Goal: Transaction & Acquisition: Purchase product/service

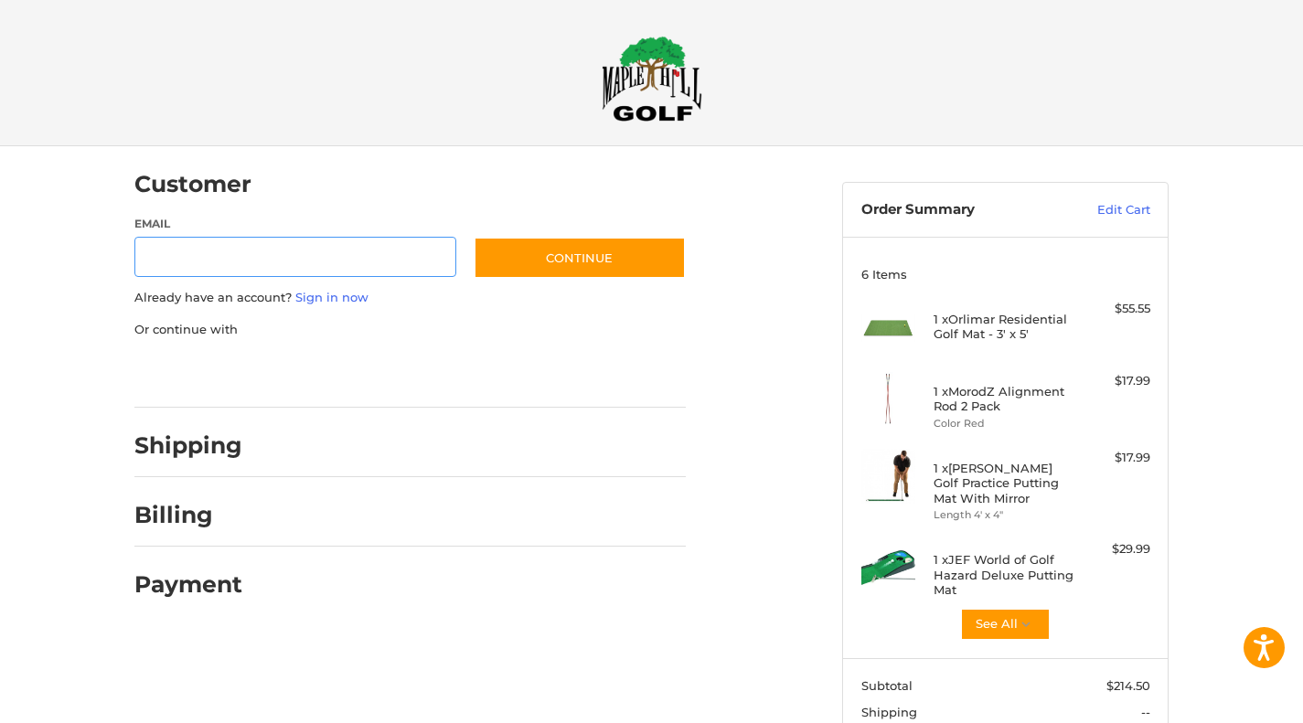
scroll to position [2, 0]
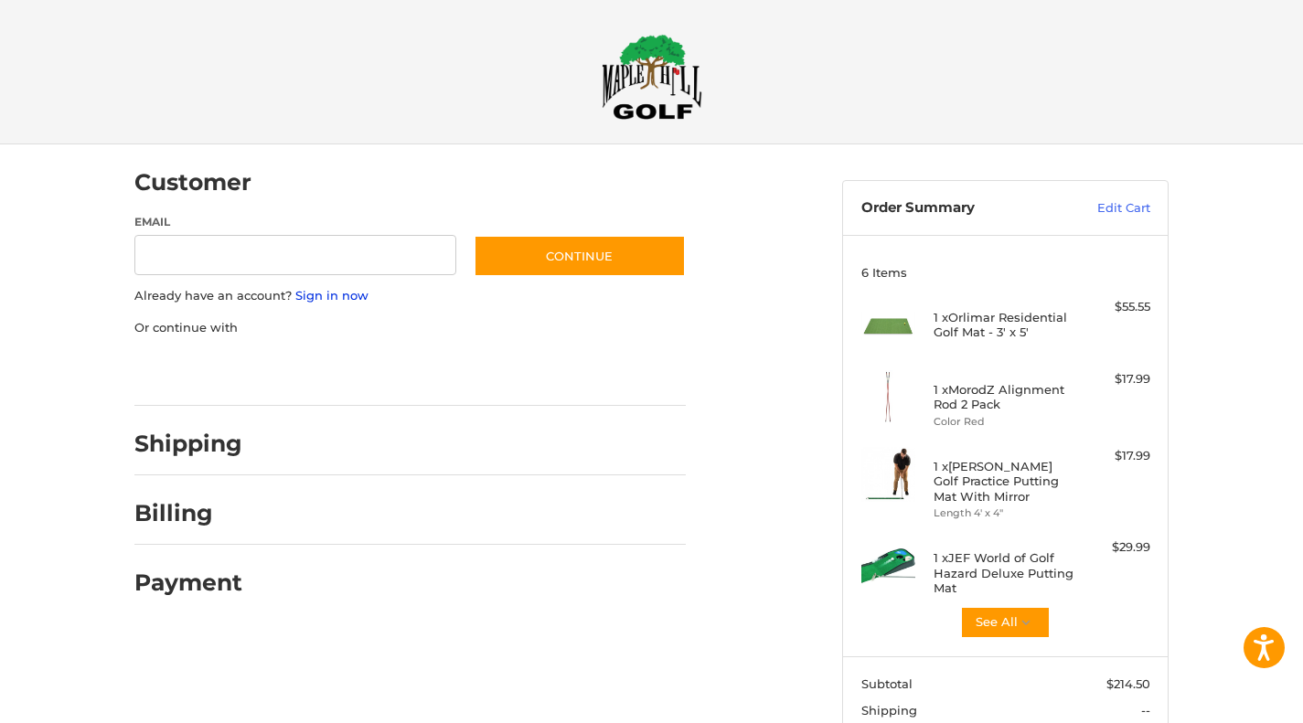
click at [345, 289] on link "Sign in now" at bounding box center [331, 295] width 73 height 15
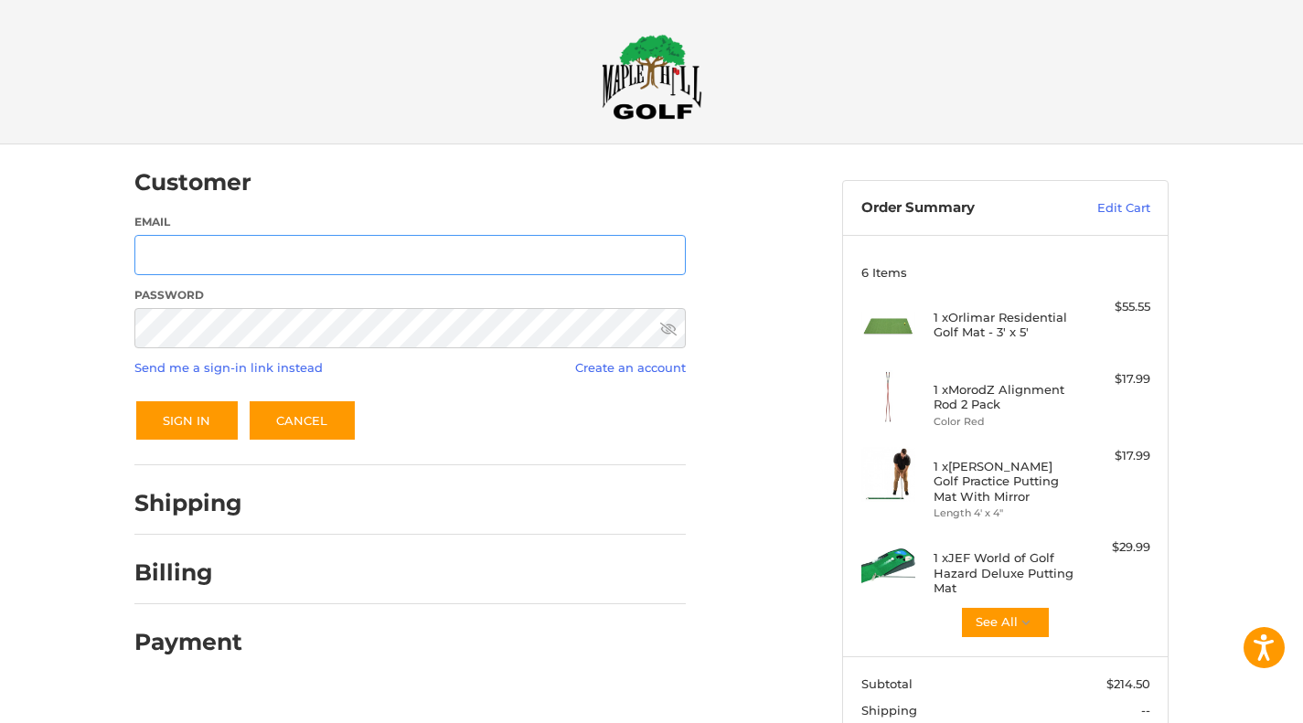
click at [331, 258] on input "Email" at bounding box center [409, 255] width 551 height 41
click at [134, 400] on button "Sign In" at bounding box center [186, 421] width 105 height 42
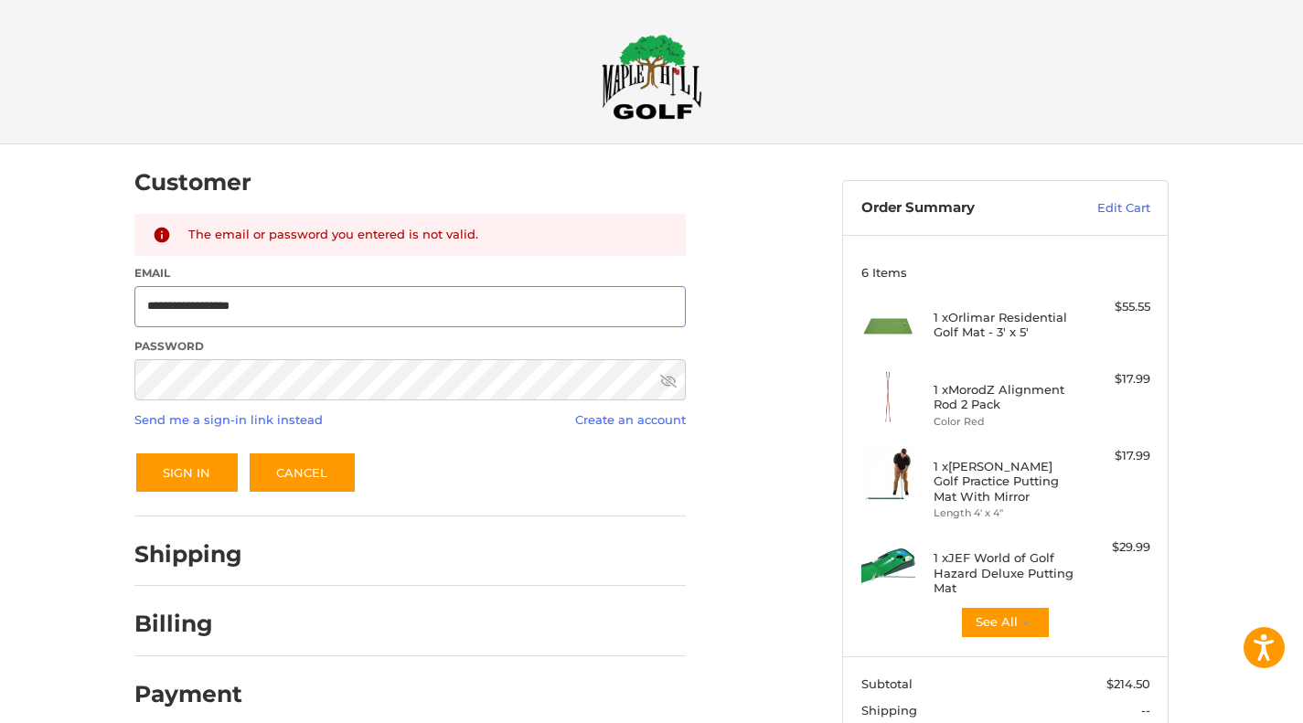
click at [287, 304] on input "**********" at bounding box center [409, 306] width 551 height 41
click at [216, 472] on button "Sign In" at bounding box center [186, 473] width 105 height 42
click at [134, 452] on button "Sign In" at bounding box center [186, 473] width 105 height 42
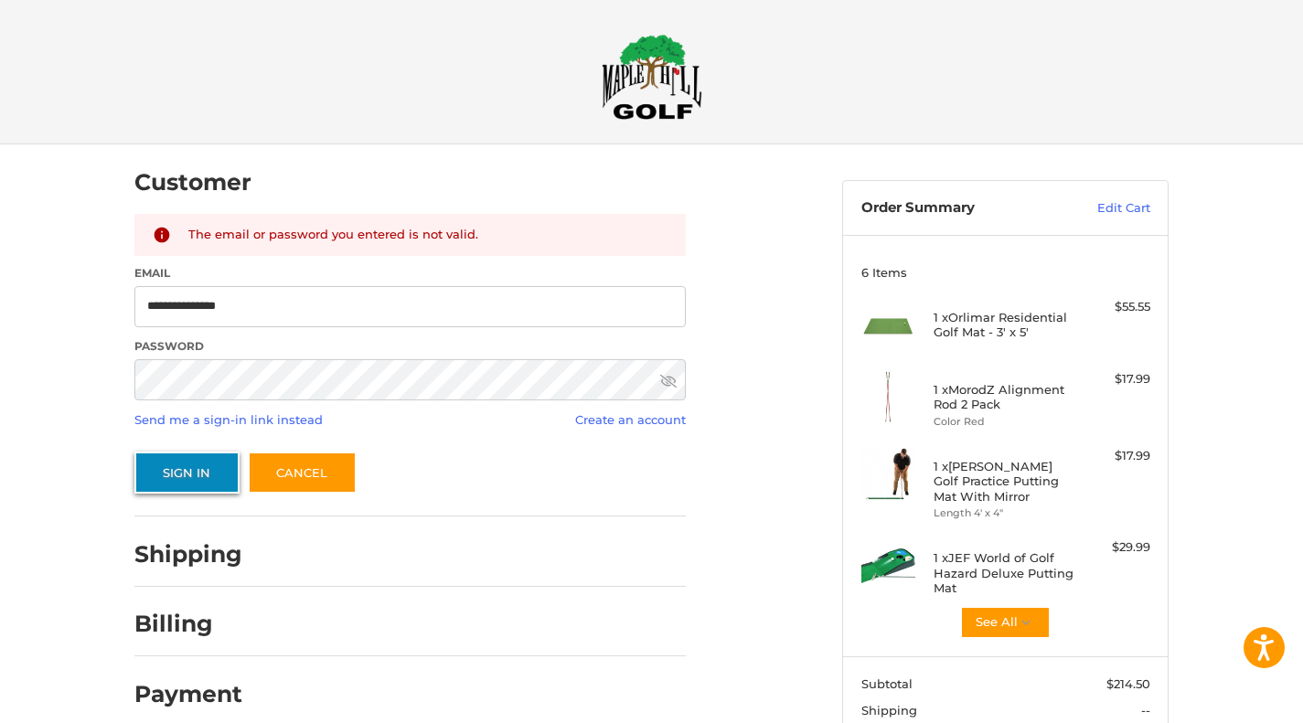
click at [190, 484] on button "Sign In" at bounding box center [186, 473] width 105 height 42
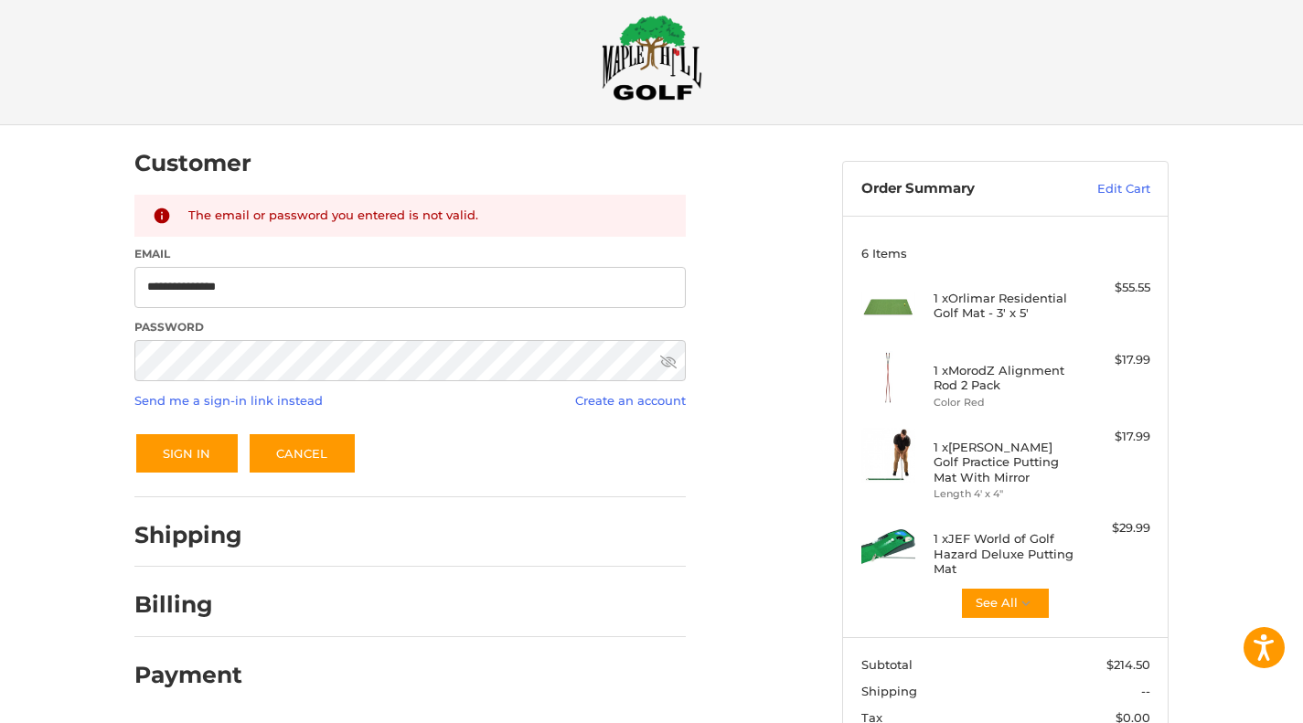
scroll to position [22, 0]
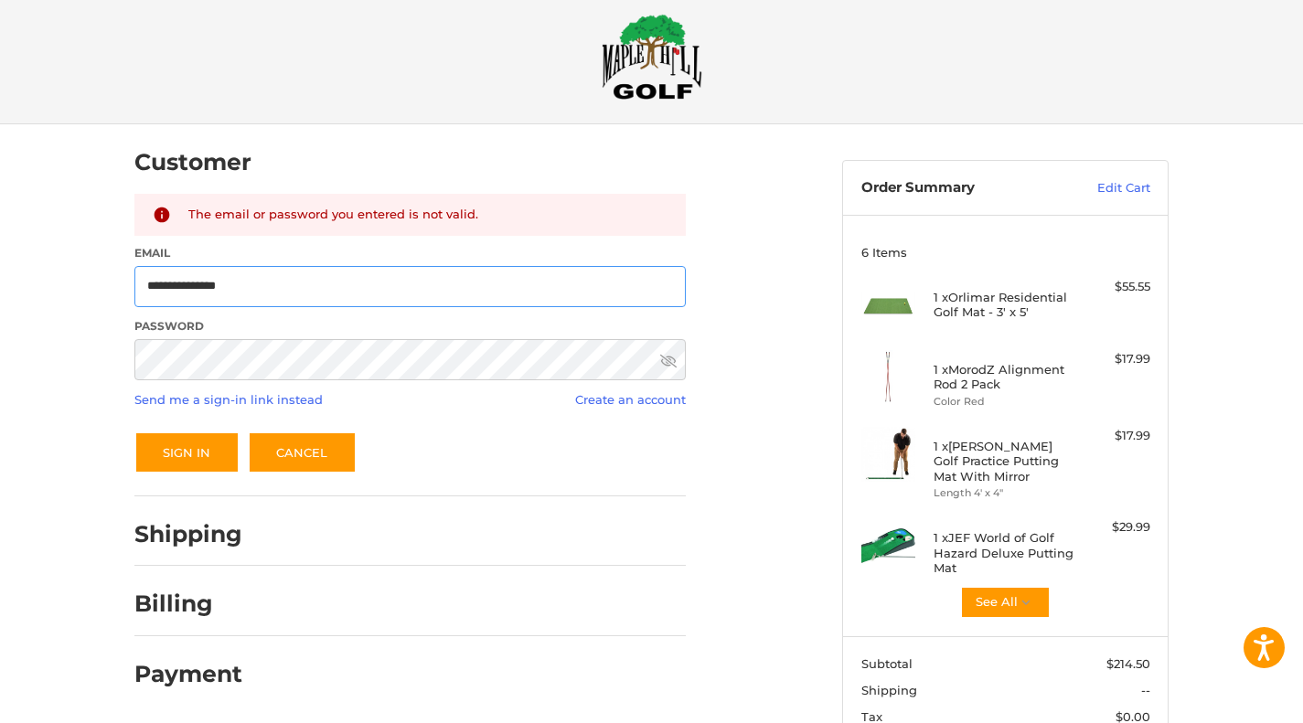
click at [341, 285] on input "**********" at bounding box center [409, 286] width 551 height 41
type input "**********"
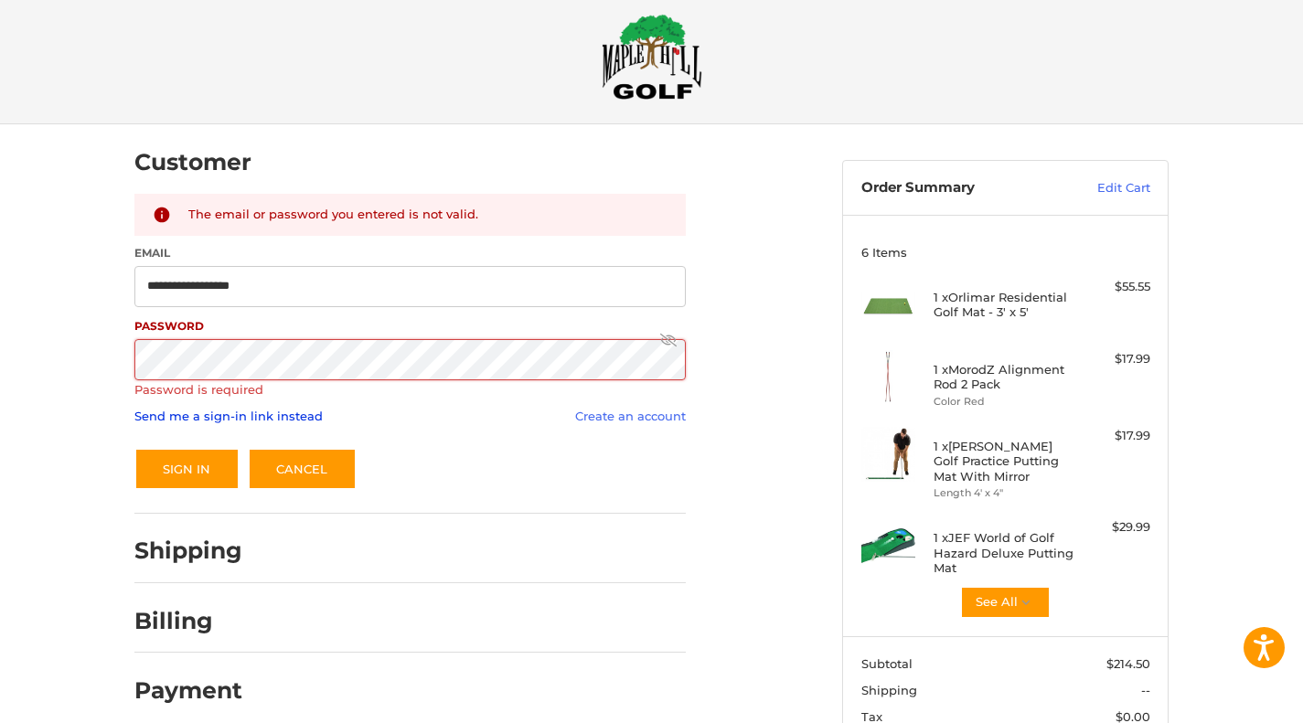
click at [268, 415] on link "Send me a sign-in link instead" at bounding box center [228, 416] width 188 height 15
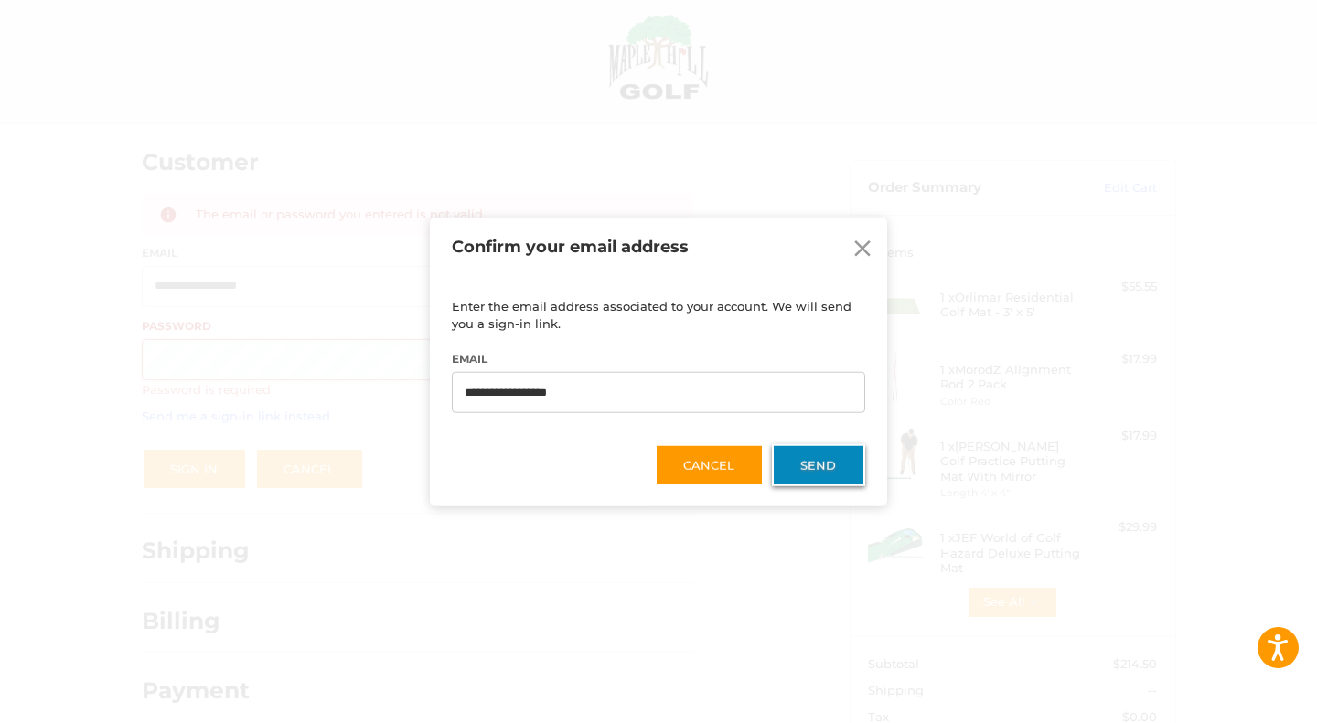
click at [828, 468] on button "Send" at bounding box center [818, 465] width 93 height 42
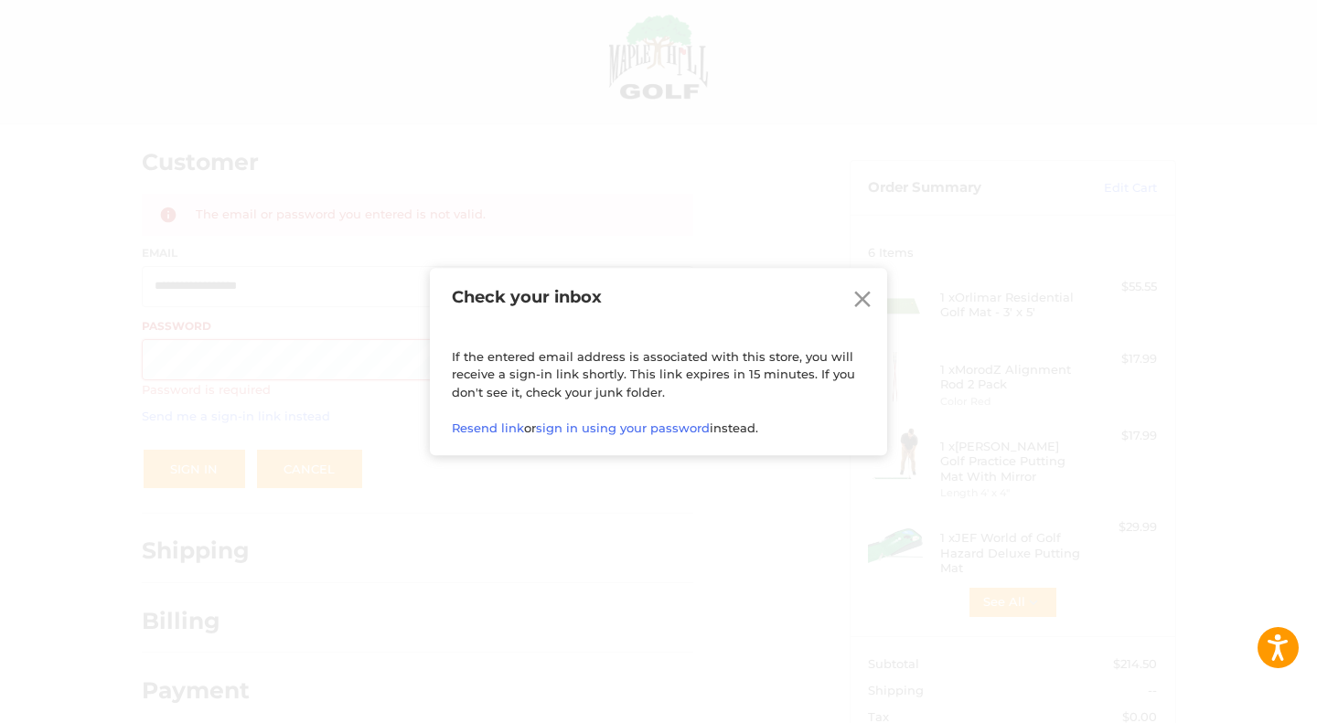
click at [860, 298] on icon at bounding box center [862, 299] width 16 height 16
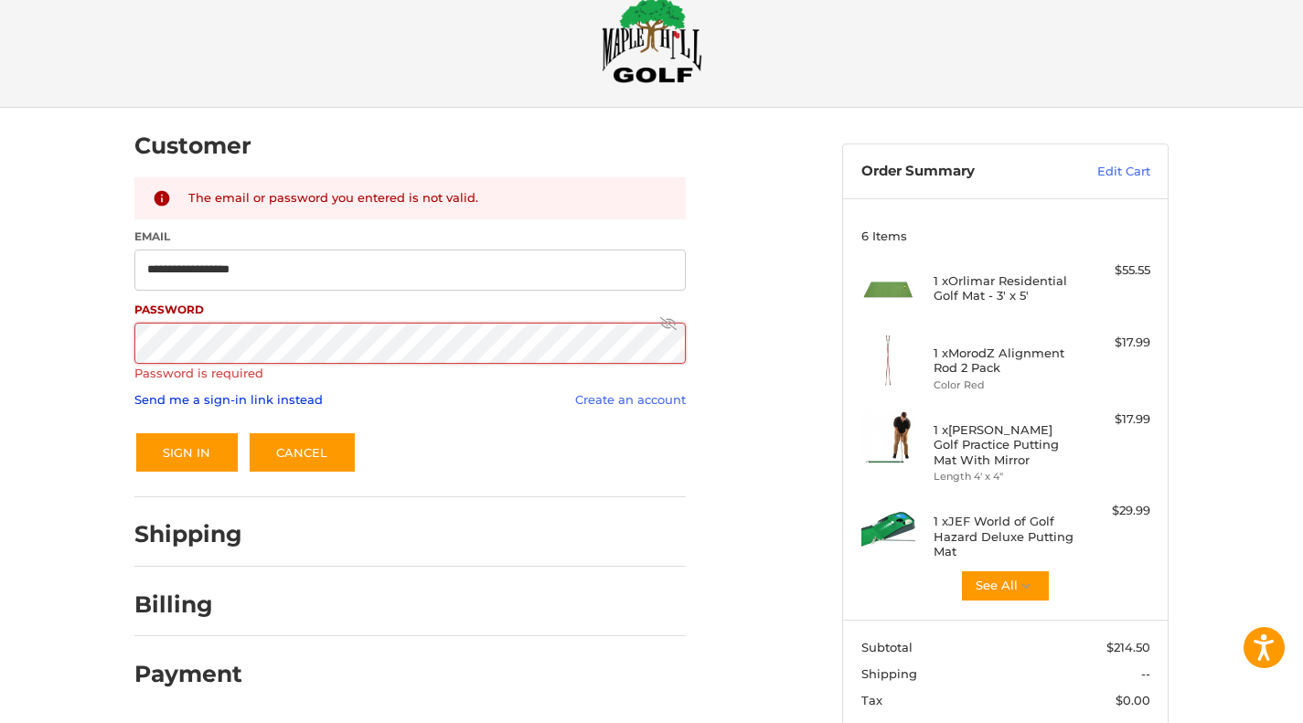
scroll to position [176, 0]
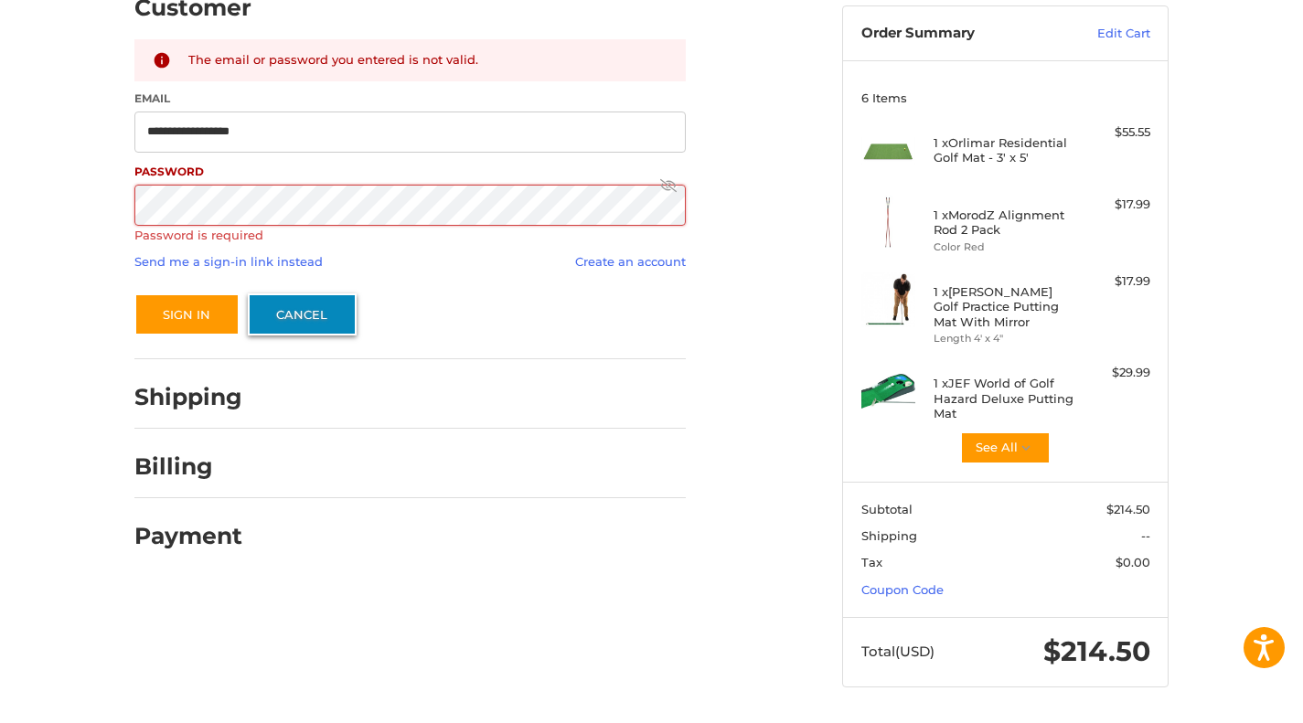
click at [327, 313] on link "Cancel" at bounding box center [302, 315] width 109 height 42
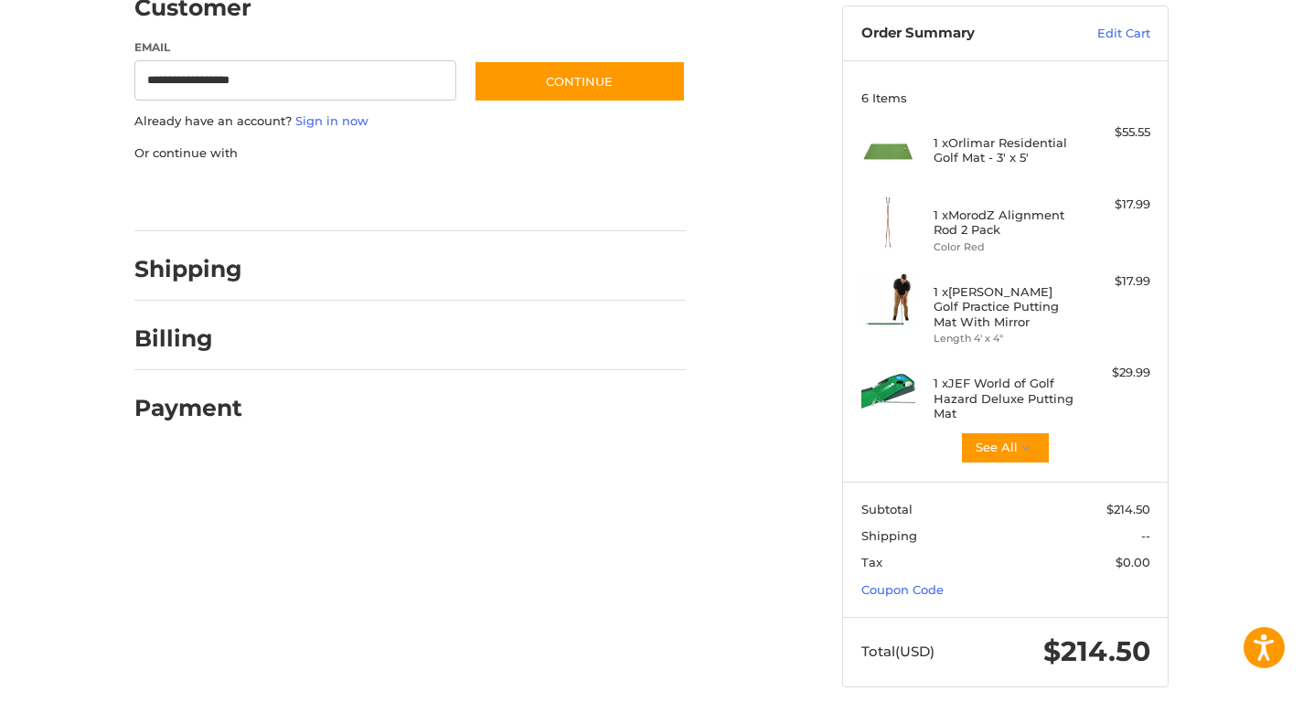
scroll to position [0, 0]
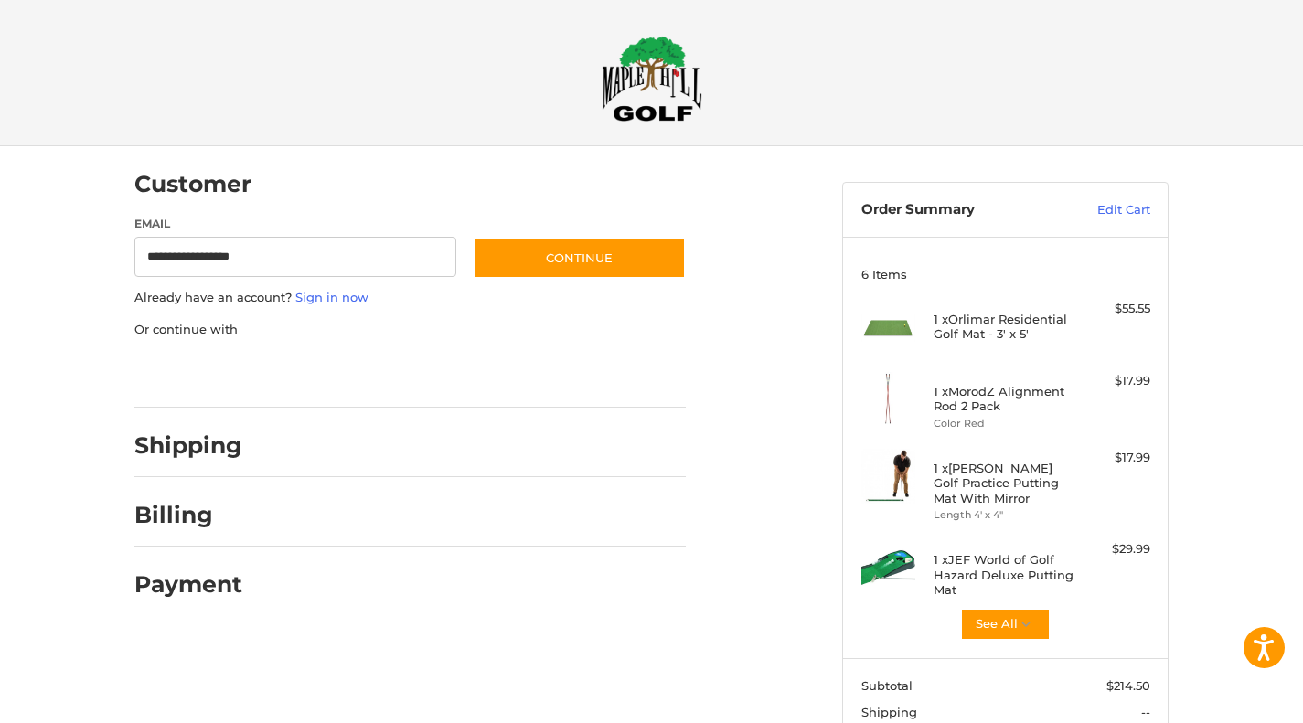
click at [214, 591] on h2 "Payment" at bounding box center [188, 585] width 108 height 28
click at [216, 470] on div "Shipping" at bounding box center [409, 446] width 551 height 62
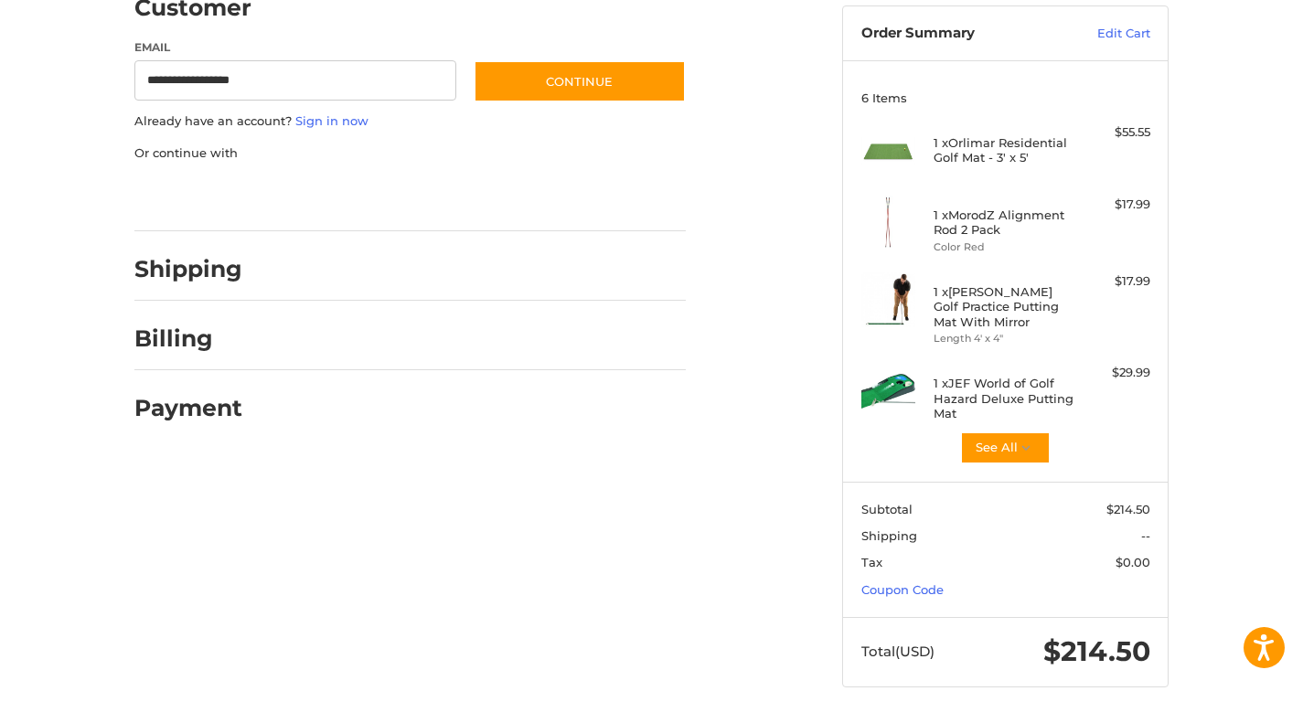
scroll to position [176, 0]
click at [262, 432] on div "Payment" at bounding box center [409, 410] width 551 height 62
click at [252, 421] on div "Payment" at bounding box center [409, 410] width 551 height 62
click at [234, 411] on div "Payment" at bounding box center [409, 410] width 551 height 62
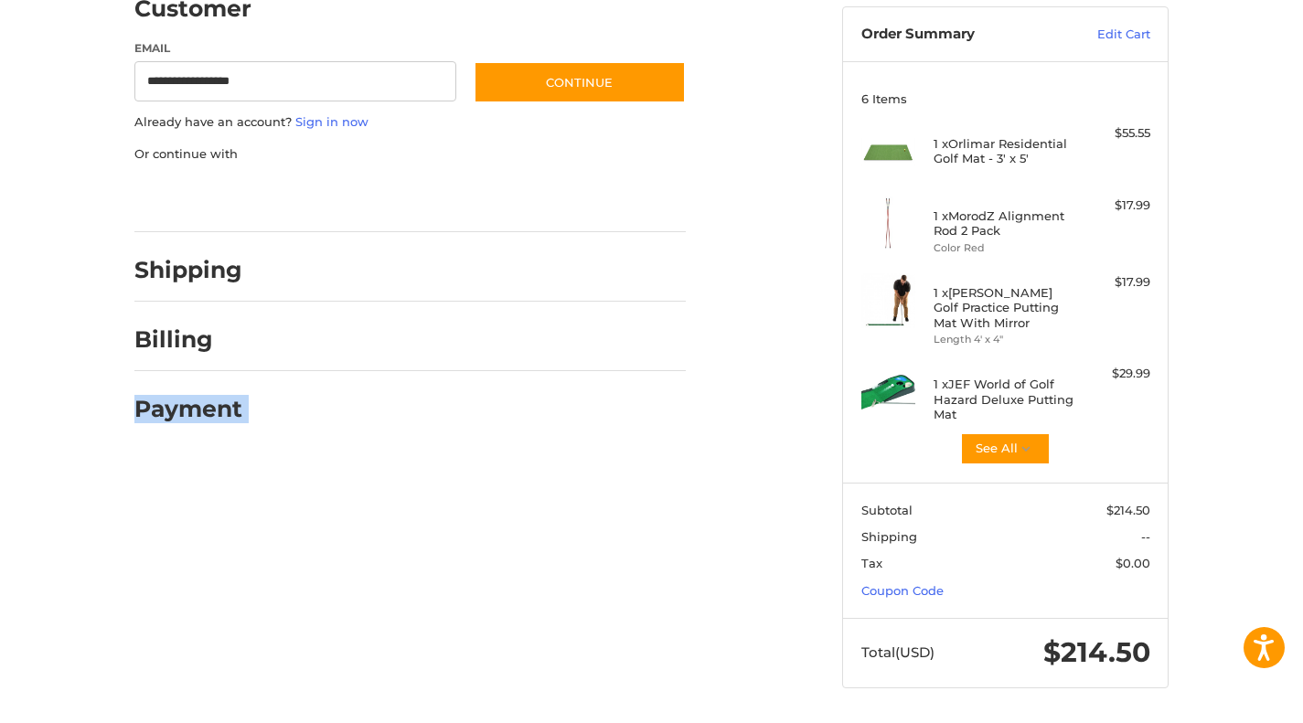
click at [223, 401] on h2 "Payment" at bounding box center [188, 409] width 108 height 28
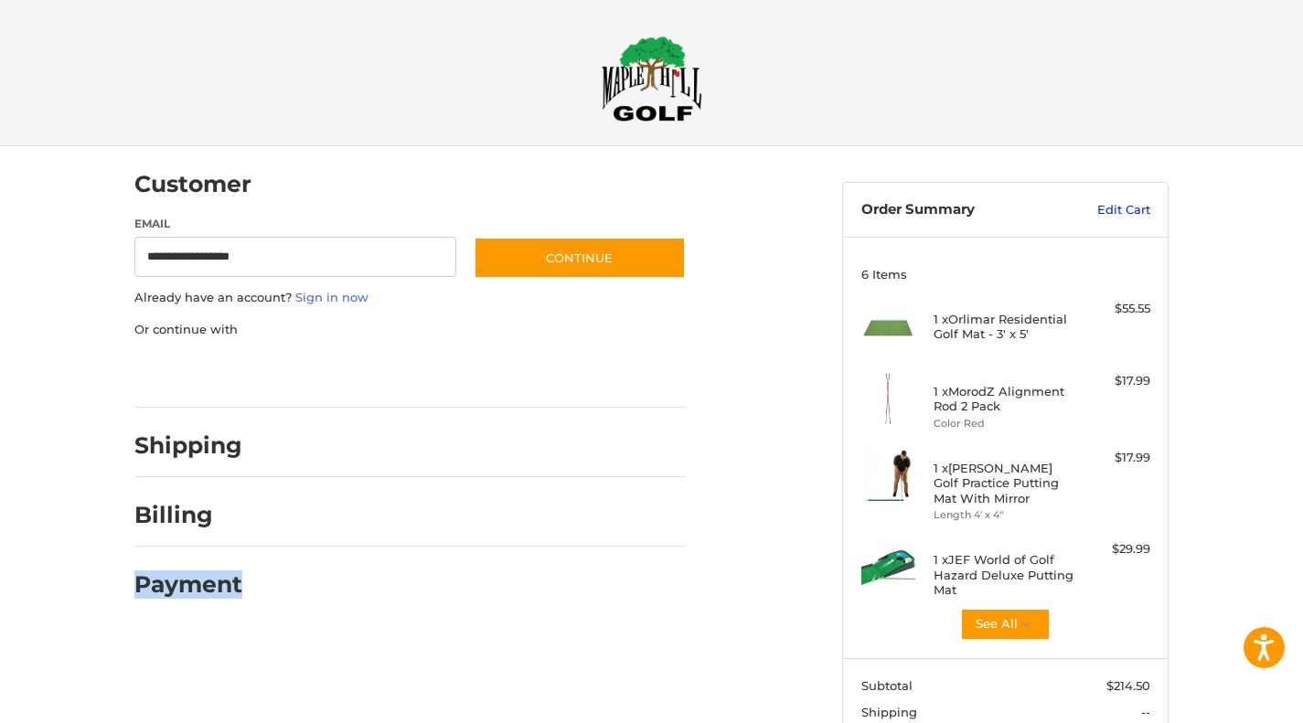
click at [1121, 201] on link "Edit Cart" at bounding box center [1104, 210] width 92 height 18
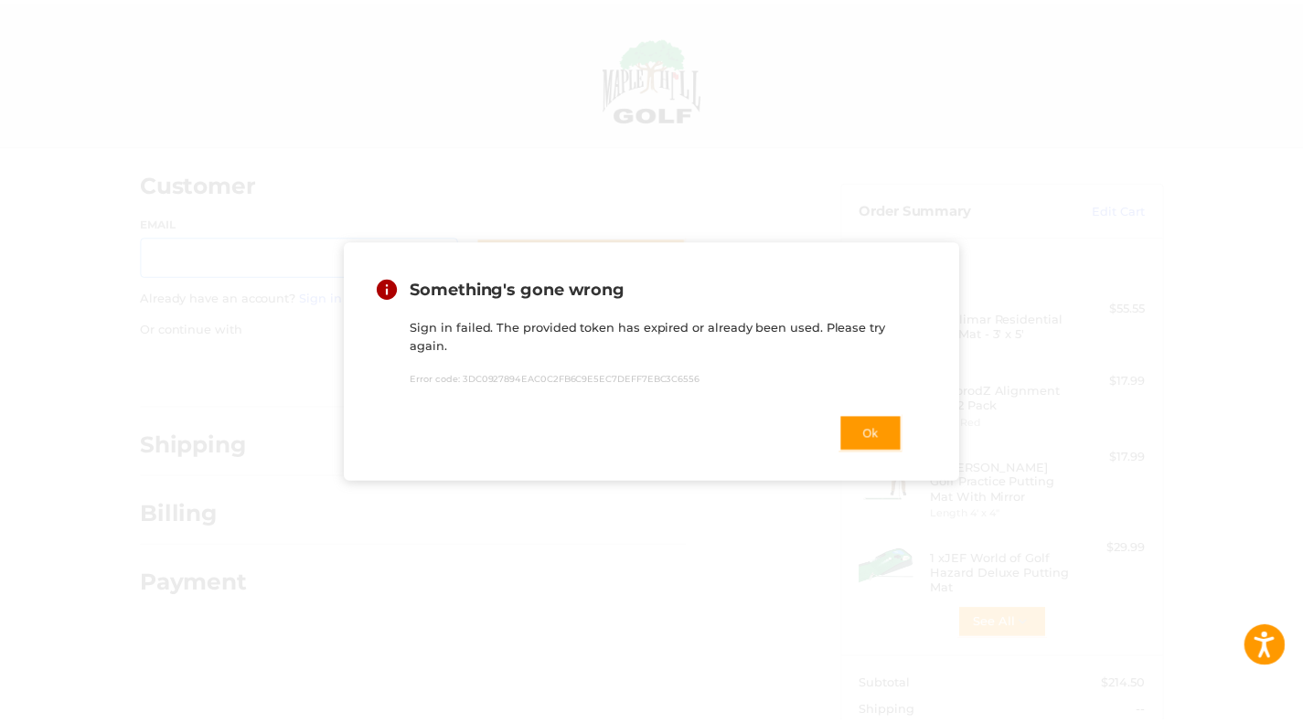
scroll to position [2, 0]
click at [879, 433] on button "Ok" at bounding box center [880, 433] width 64 height 37
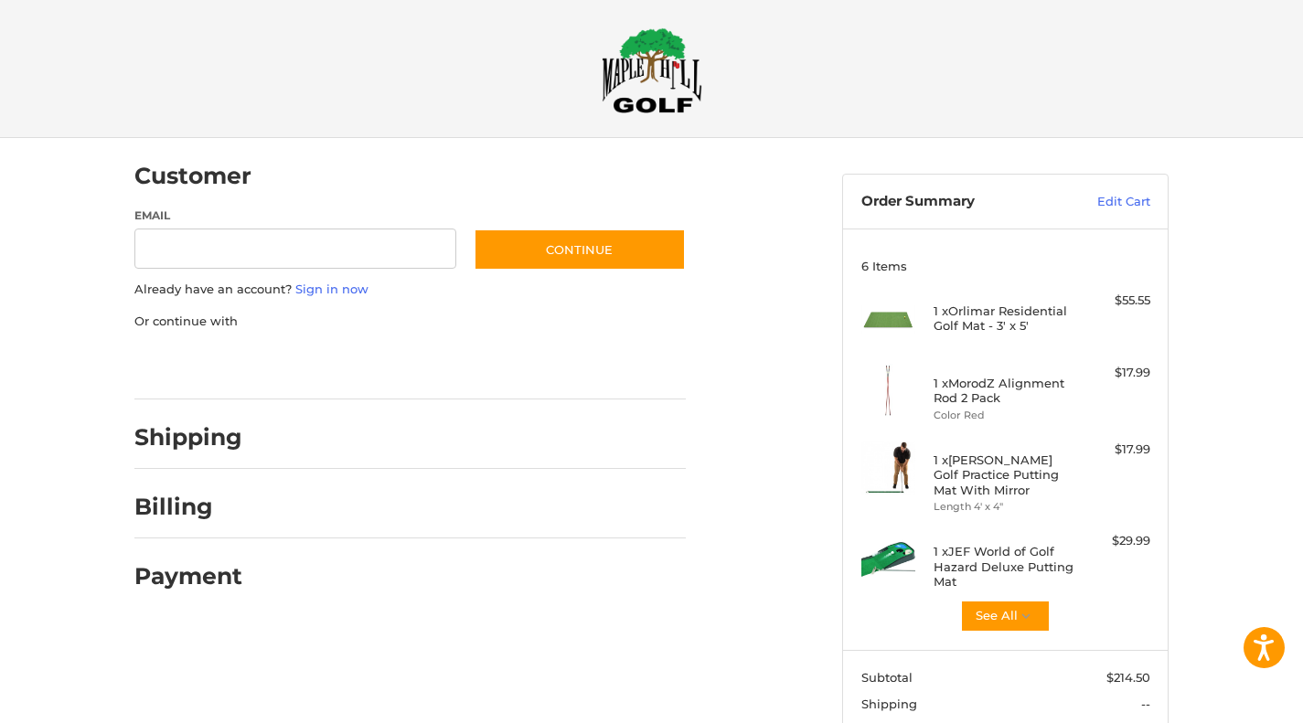
scroll to position [0, 0]
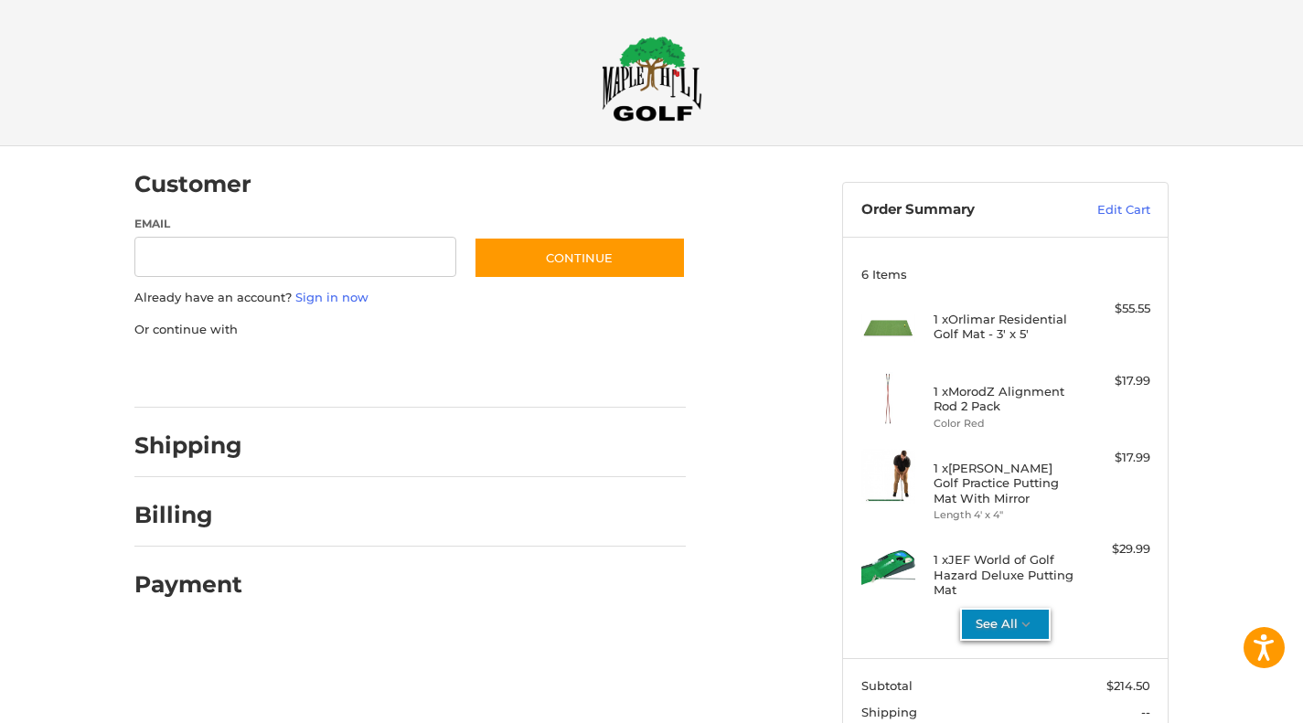
click at [1025, 626] on icon "button" at bounding box center [1026, 625] width 8 height 5
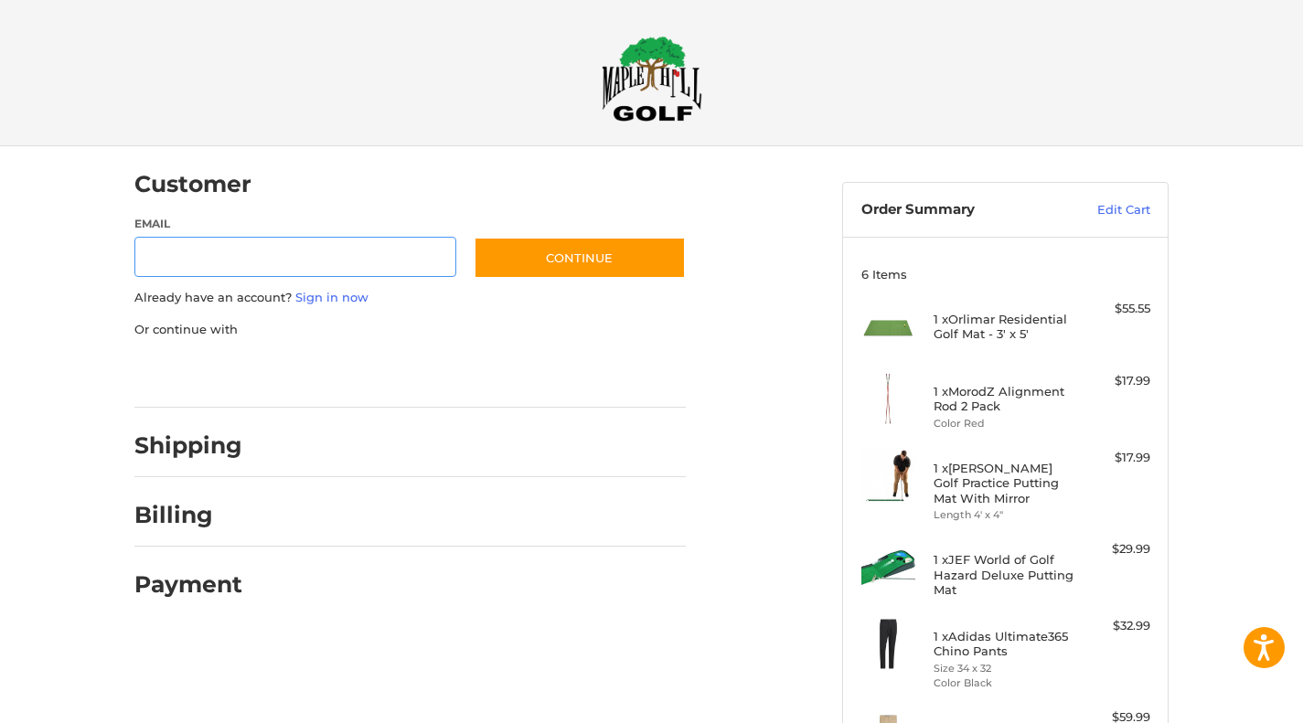
click at [201, 260] on input "Email" at bounding box center [295, 257] width 322 height 41
type input "**********"
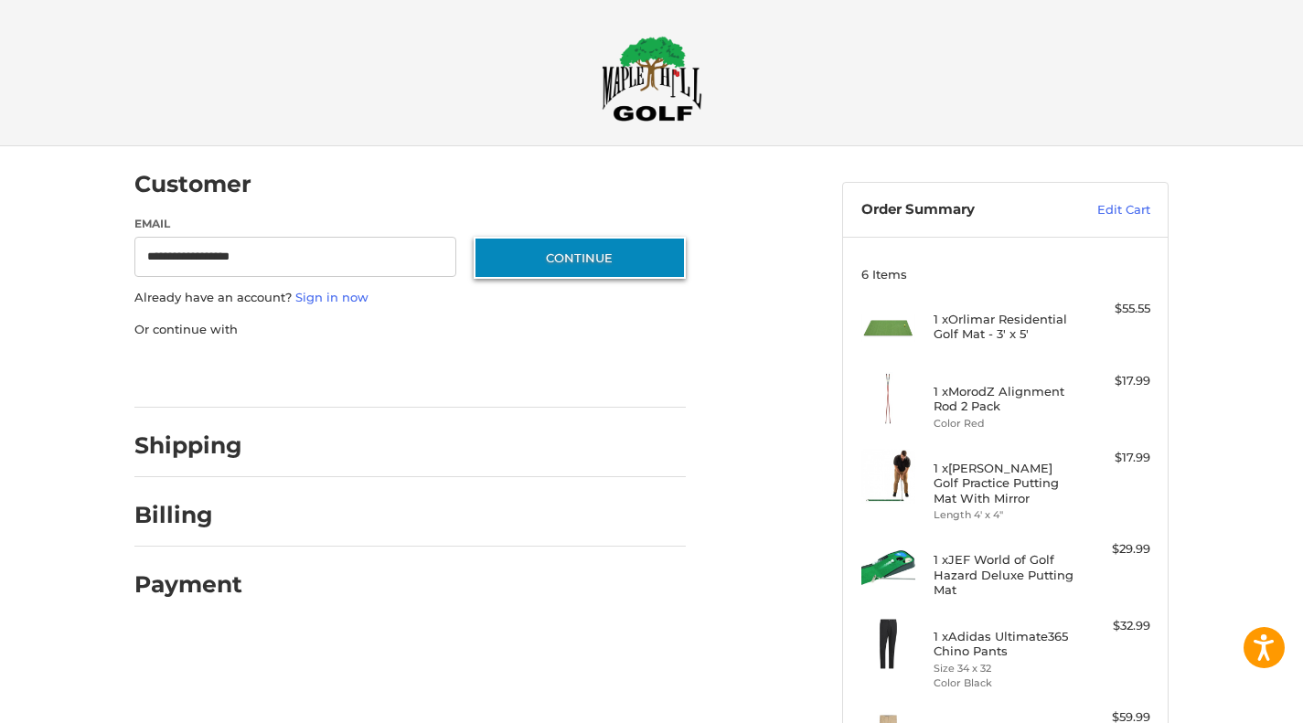
click at [579, 254] on button "Continue" at bounding box center [580, 258] width 212 height 42
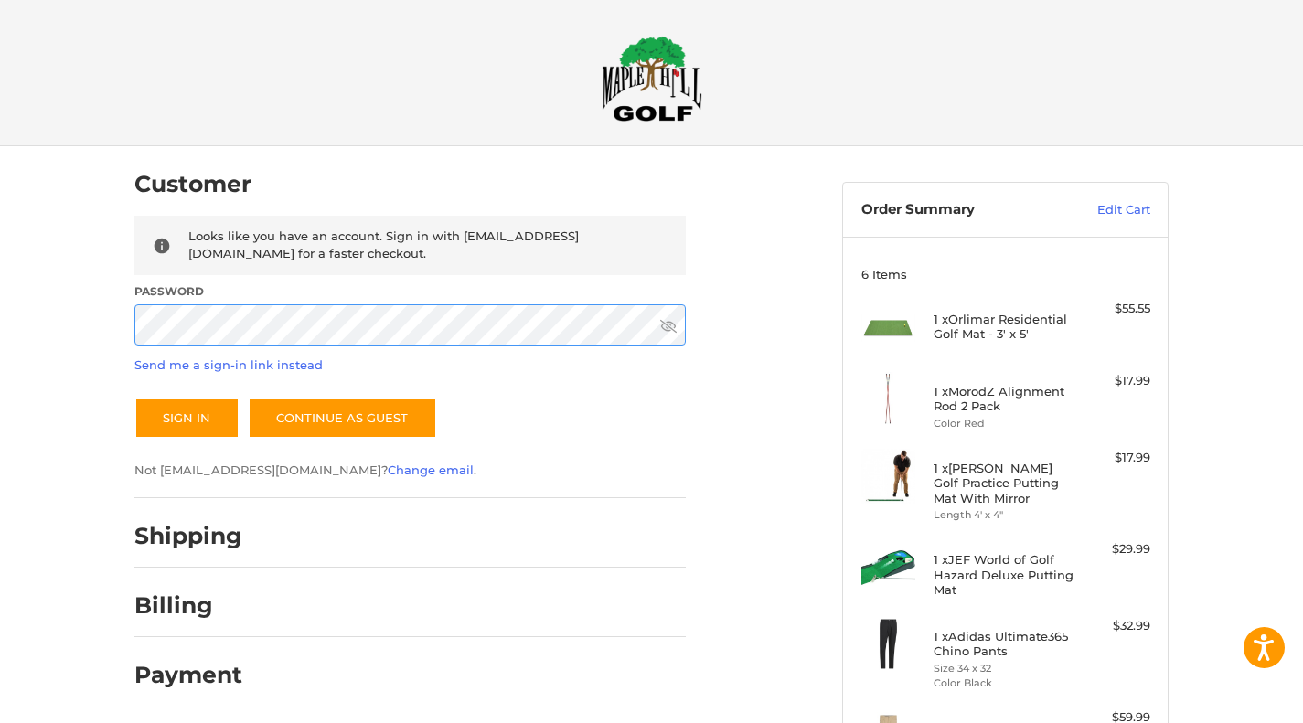
click at [134, 397] on button "Sign In" at bounding box center [186, 418] width 105 height 42
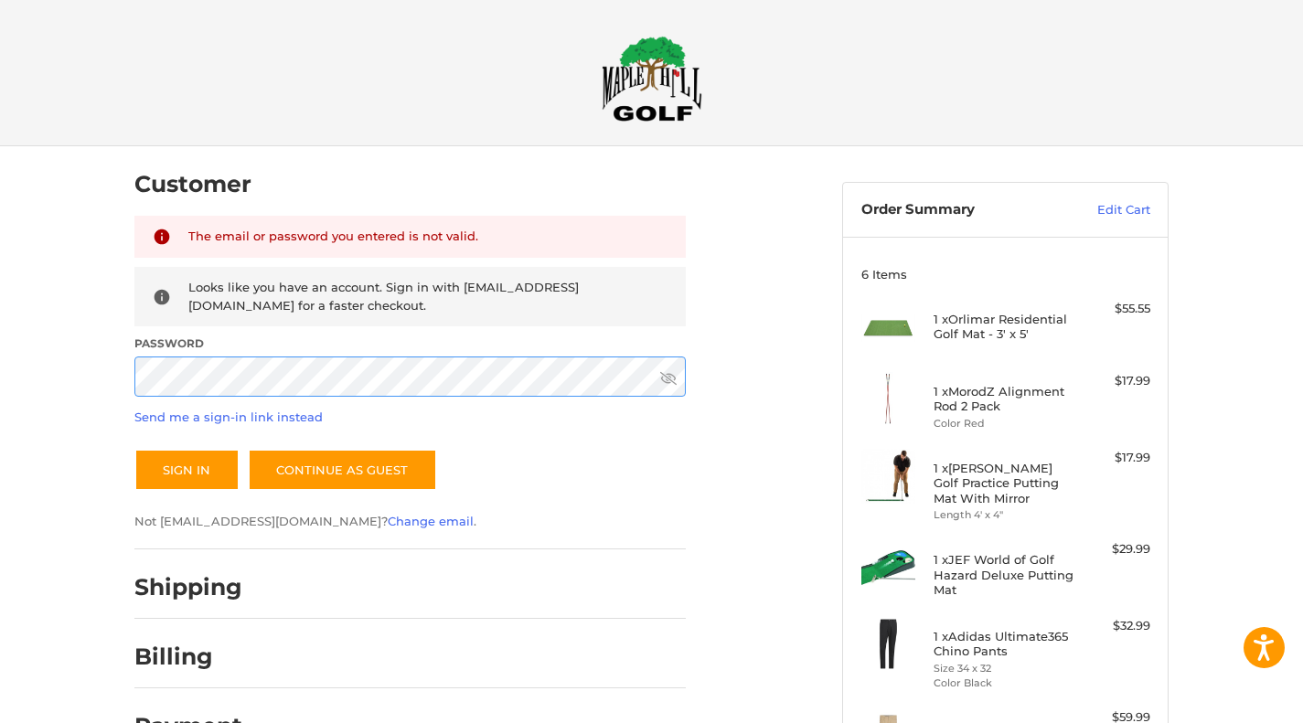
click at [134, 449] on button "Sign In" at bounding box center [186, 470] width 105 height 42
click at [272, 416] on link "Send me a sign-in link instead" at bounding box center [228, 417] width 188 height 15
